Goal: Navigation & Orientation: Find specific page/section

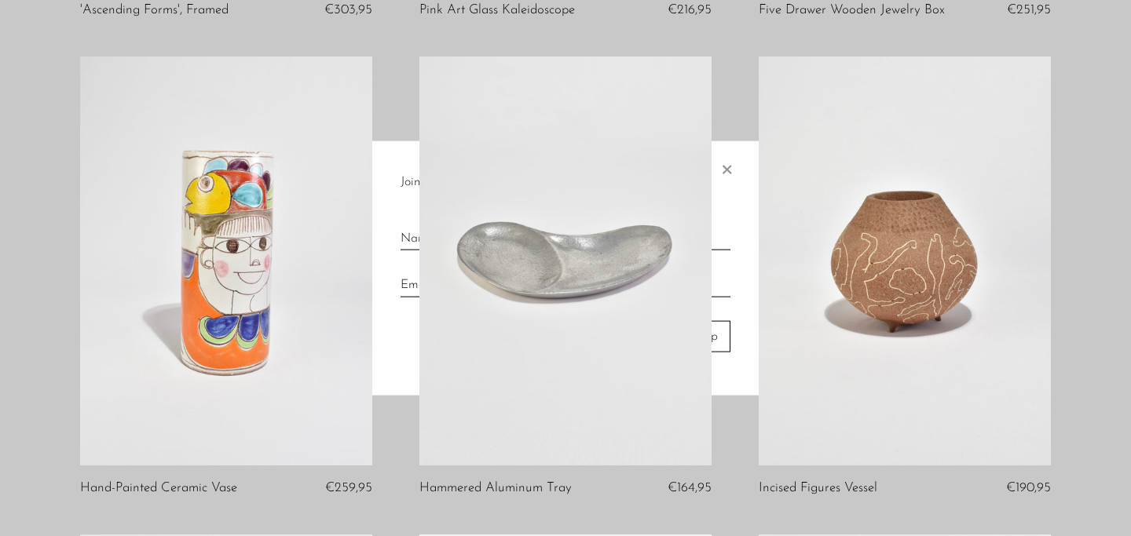
scroll to position [2518, 0]
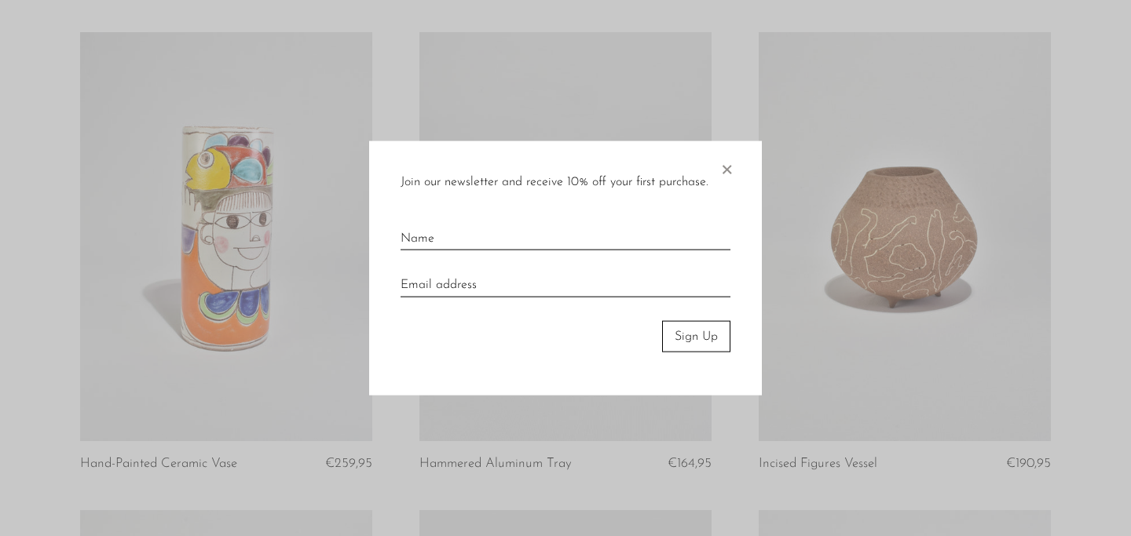
click at [728, 168] on span "×" at bounding box center [726, 166] width 16 height 50
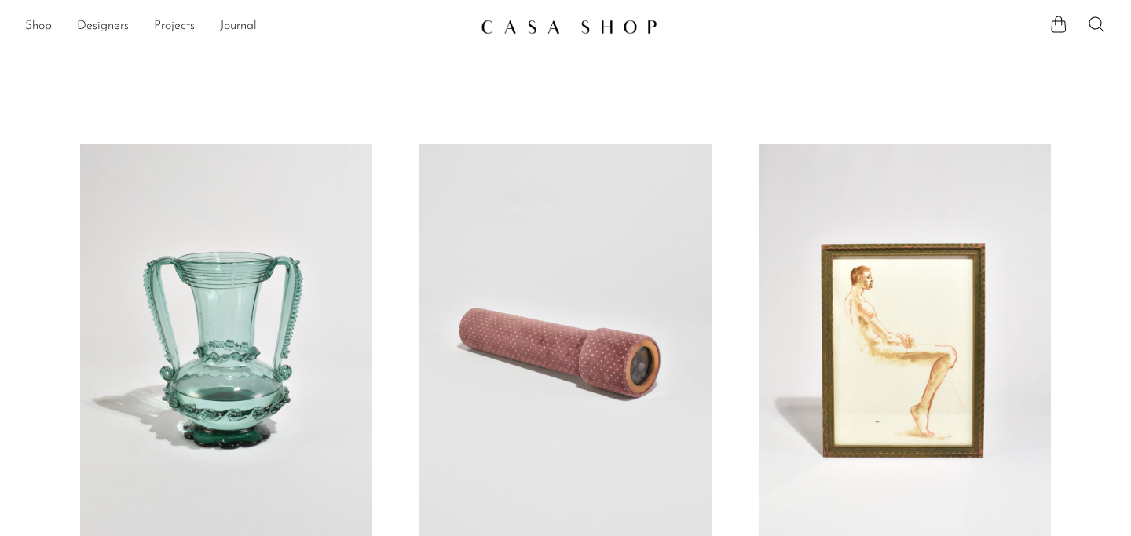
scroll to position [0, 0]
click at [43, 27] on link "Shop" at bounding box center [38, 26] width 27 height 20
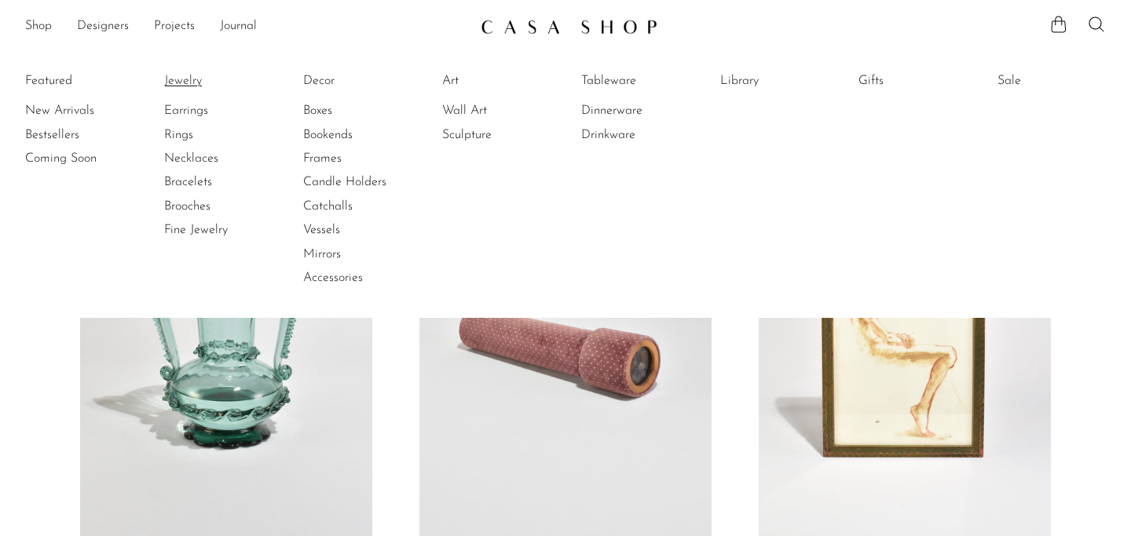
click at [174, 76] on link "Jewelry" at bounding box center [223, 80] width 118 height 17
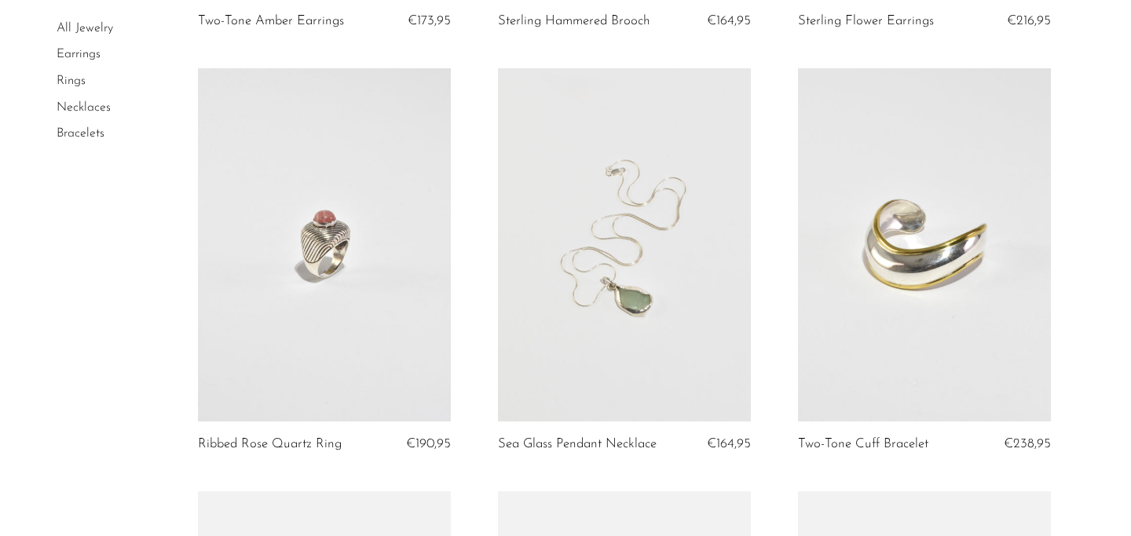
scroll to position [1010, 0]
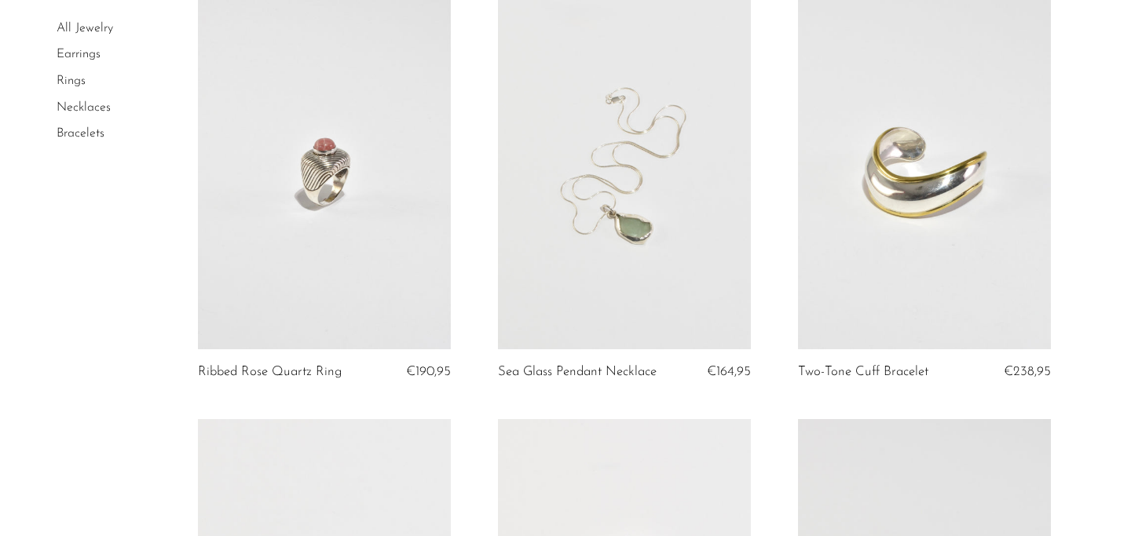
click at [69, 80] on link "Rings" at bounding box center [71, 81] width 29 height 13
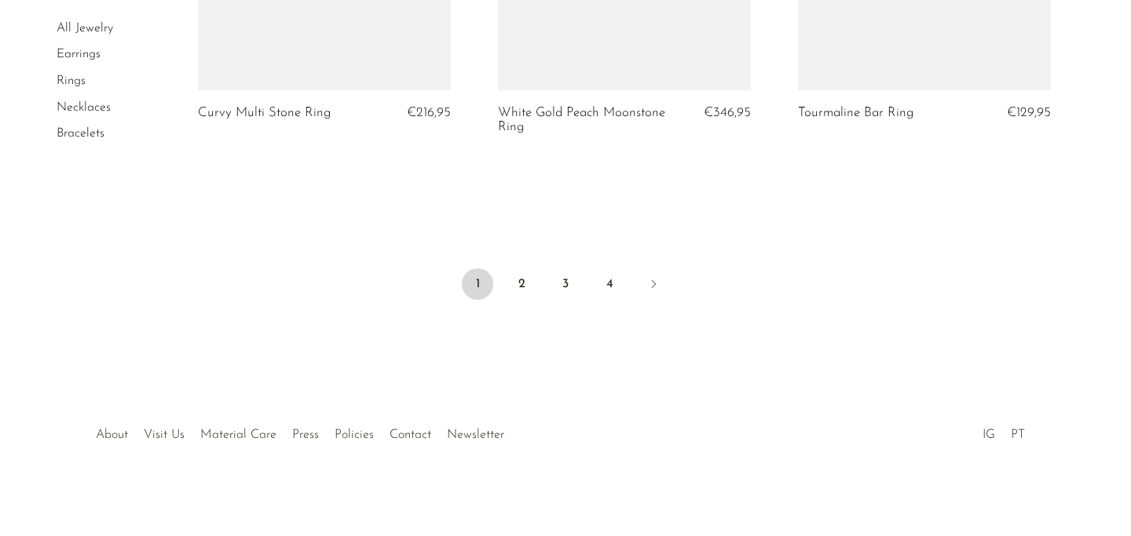
scroll to position [4231, 0]
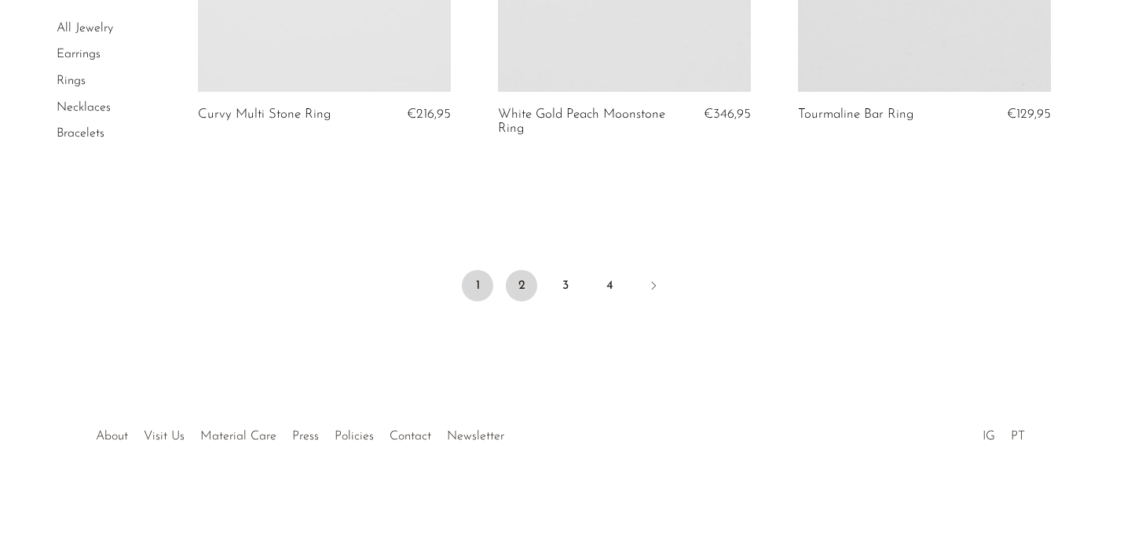
click at [528, 276] on link "2" at bounding box center [521, 285] width 31 height 31
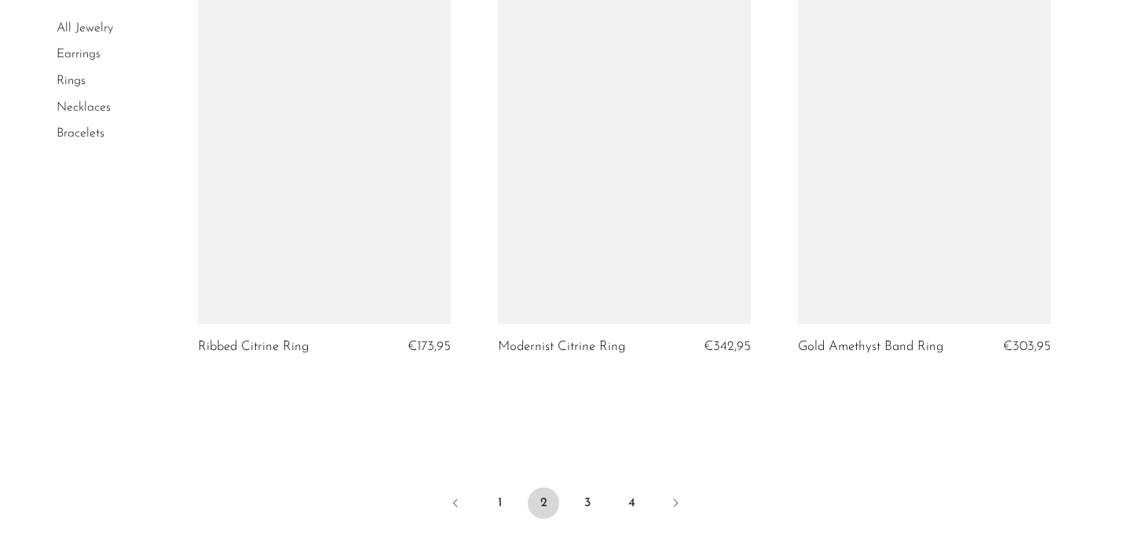
scroll to position [4517, 0]
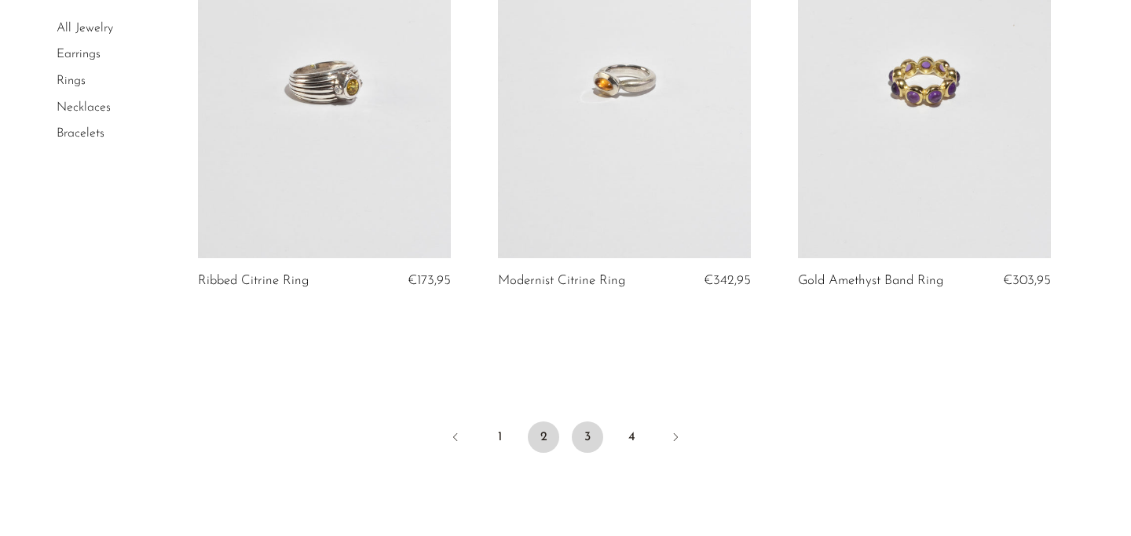
click at [583, 422] on link "3" at bounding box center [587, 437] width 31 height 31
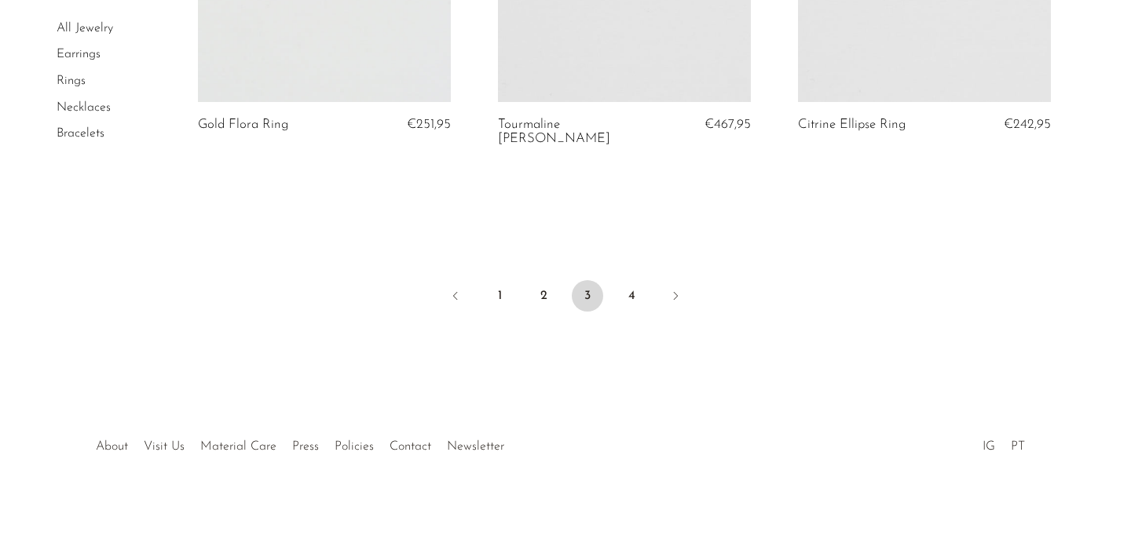
scroll to position [1679, 0]
click at [634, 282] on link "4" at bounding box center [631, 297] width 31 height 31
